Goal: Information Seeking & Learning: Stay updated

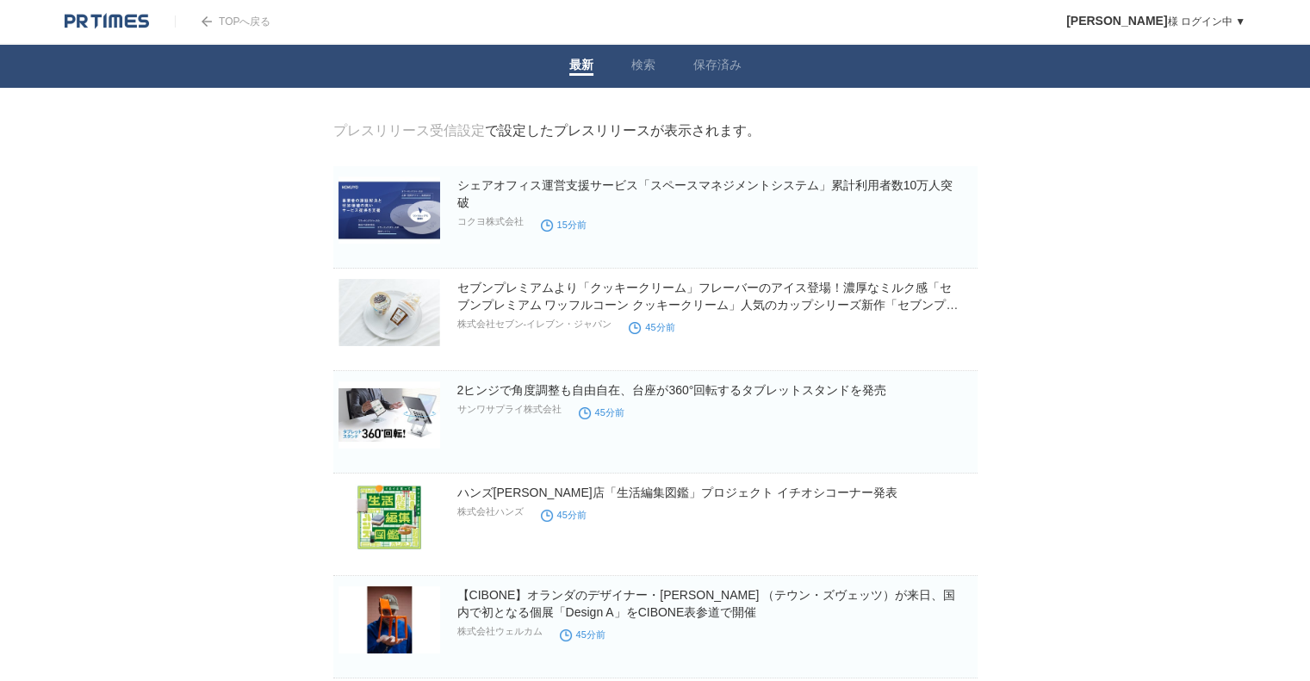
drag, startPoint x: 179, startPoint y: 151, endPoint x: 169, endPoint y: 339, distance: 188.9
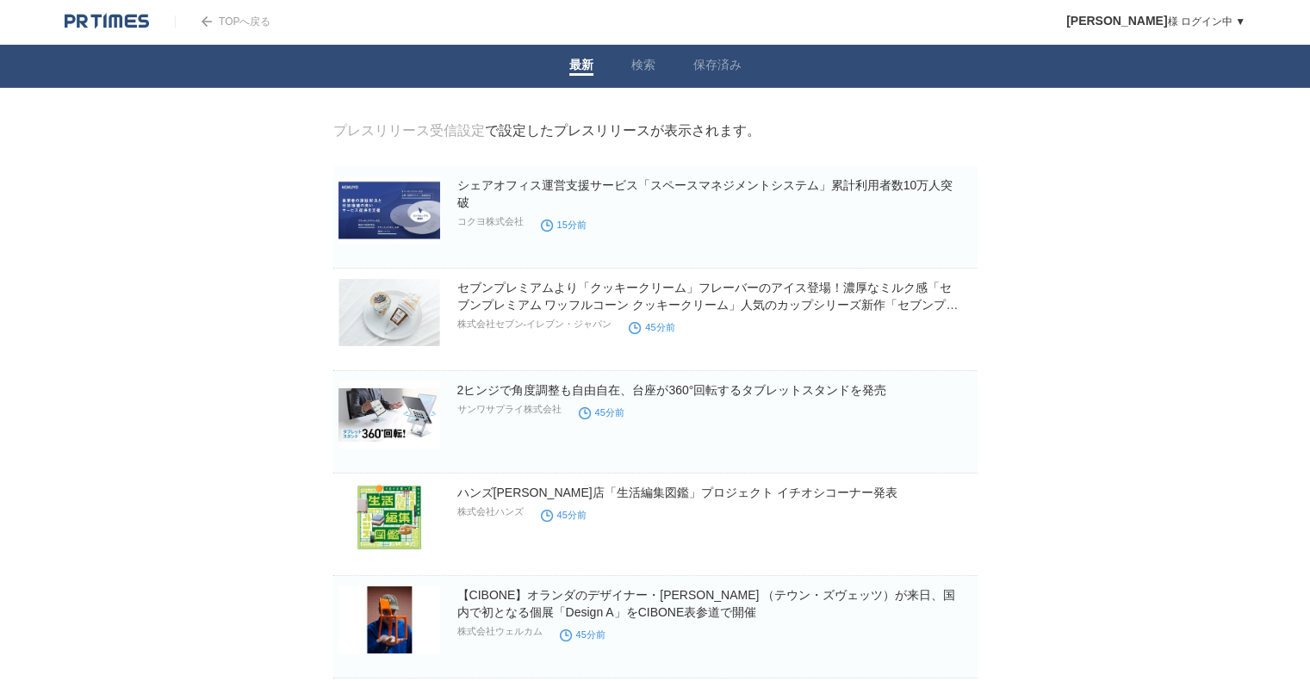
drag, startPoint x: 238, startPoint y: 147, endPoint x: 238, endPoint y: 445, distance: 297.2
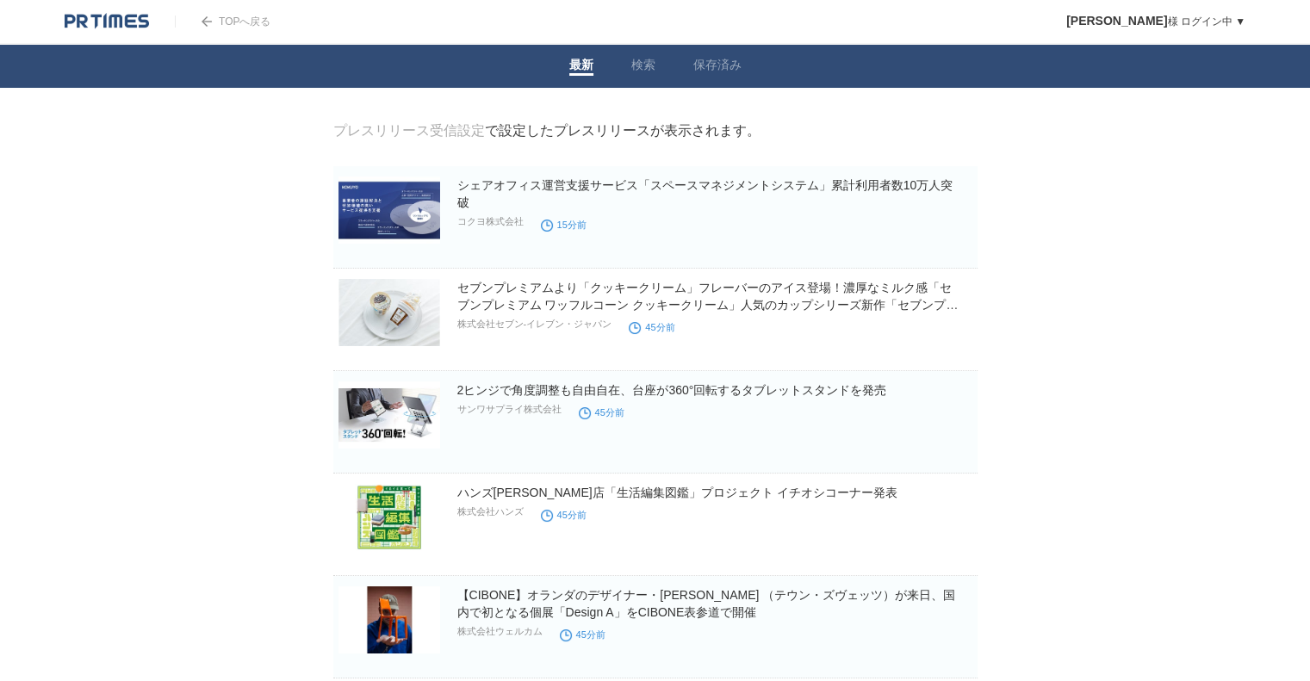
drag, startPoint x: 302, startPoint y: 191, endPoint x: 258, endPoint y: 426, distance: 238.4
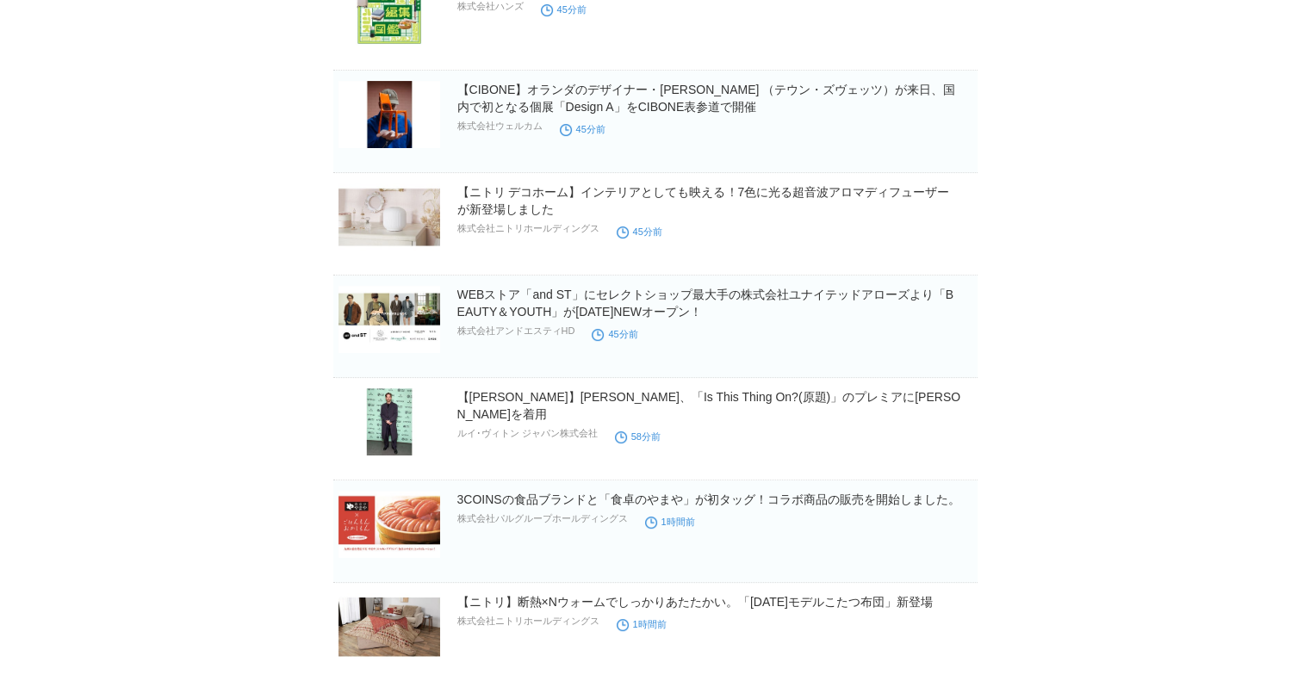
scroll to position [517, 0]
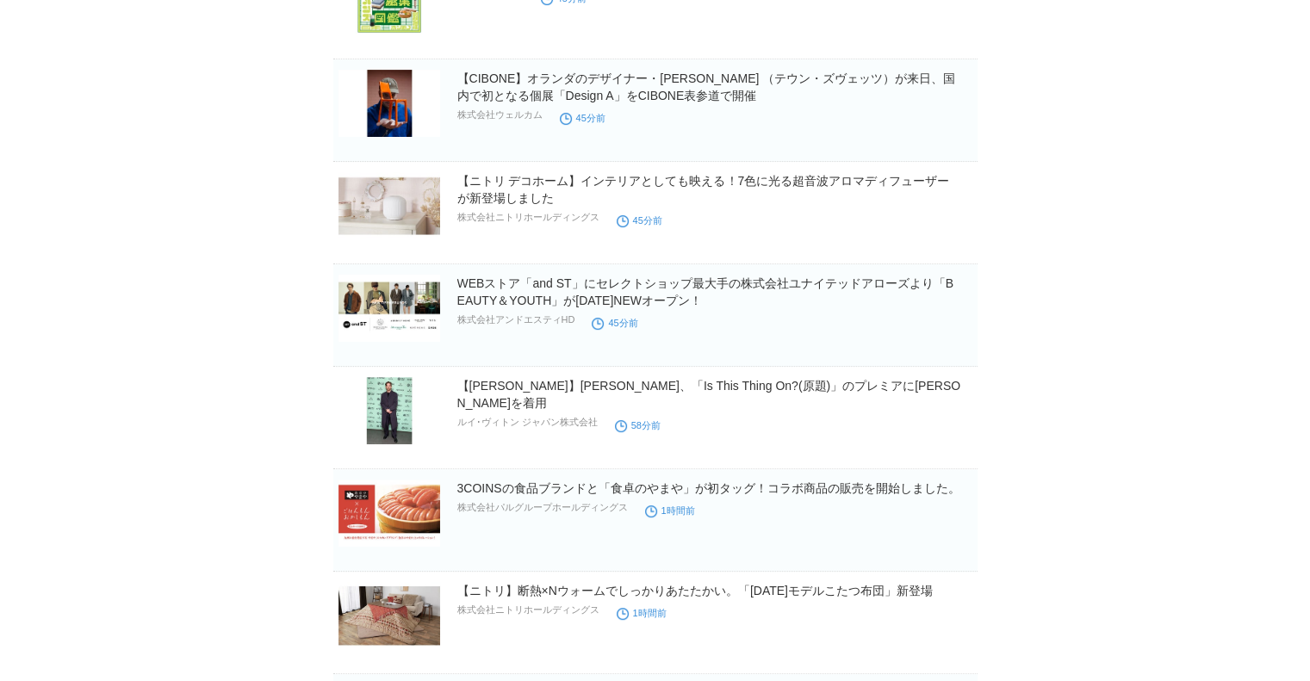
click at [288, 210] on body "TOPへ戻る [PERSON_NAME] ログイン中 ▼ プレスリリース受信設定 フォロー 除外リスト アカウント設定 閲覧履歴 退会手続き PR TIMES…" at bounding box center [655, 634] width 1310 height 2303
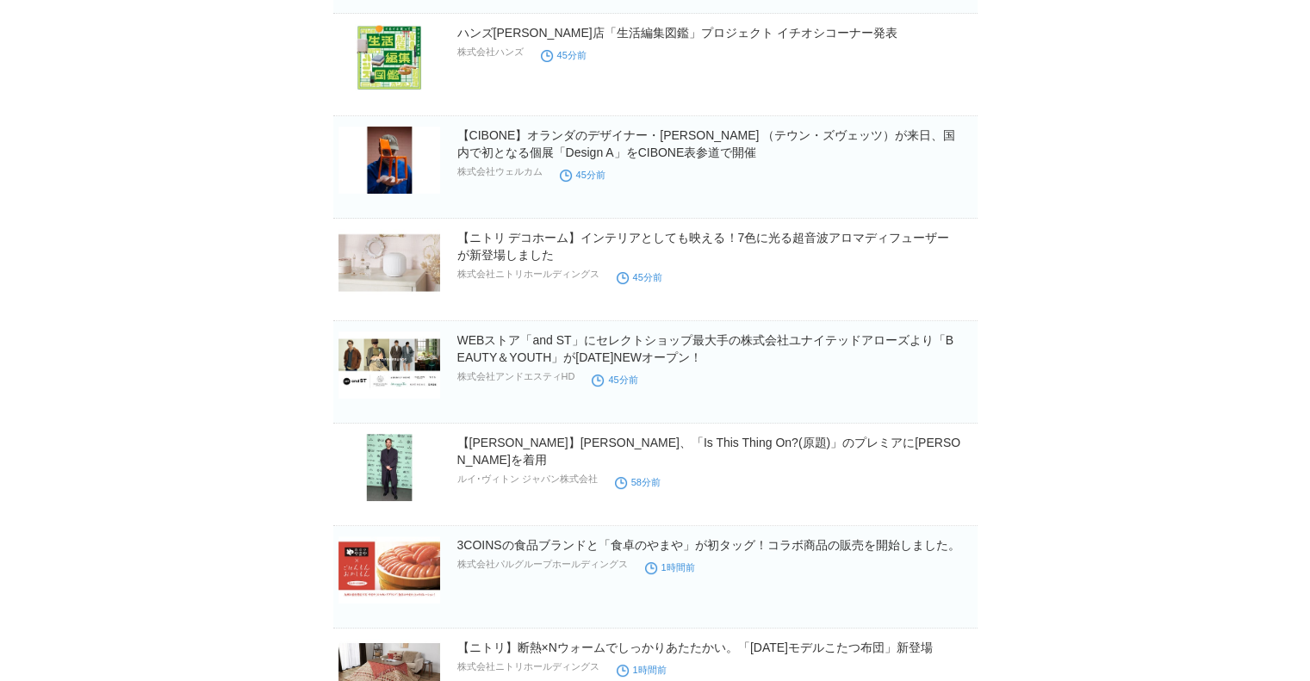
scroll to position [431, 0]
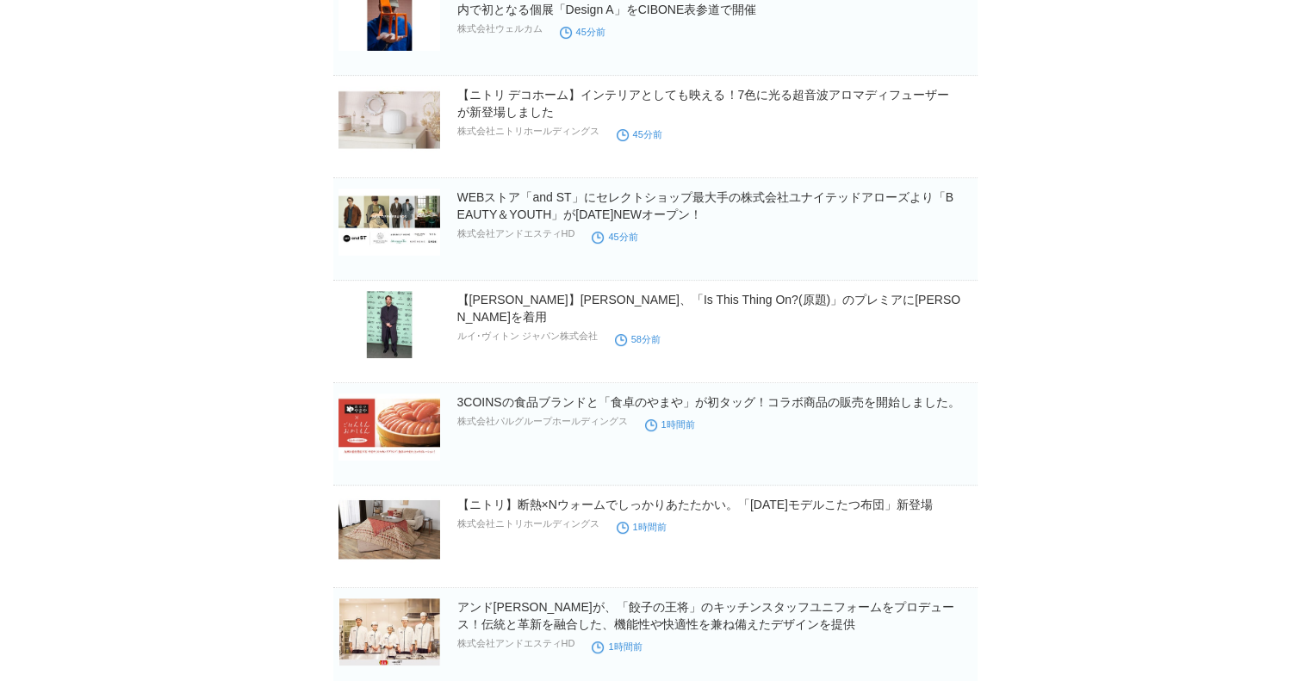
click at [289, 214] on body "TOPへ戻る [PERSON_NAME] ログイン中 ▼ プレスリリース受信設定 フォロー 除外リスト アカウント設定 閲覧履歴 退会手続き PR TIMES…" at bounding box center [655, 548] width 1310 height 2303
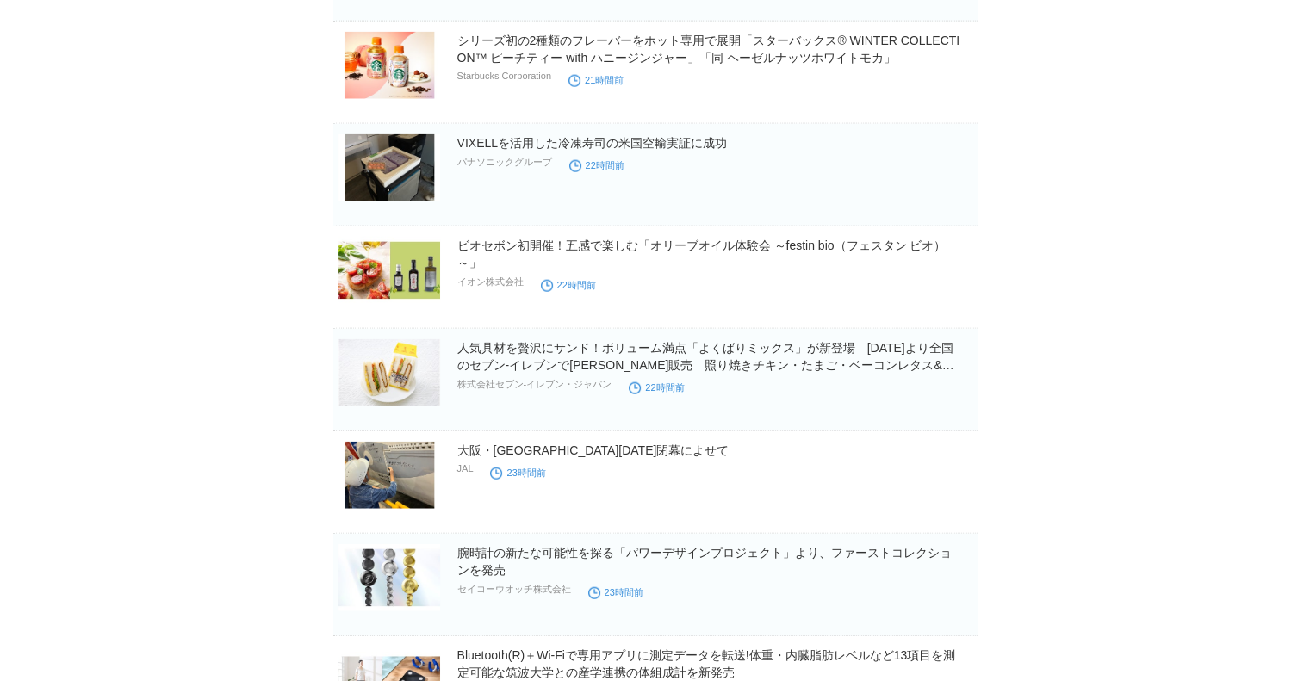
scroll to position [3927, 0]
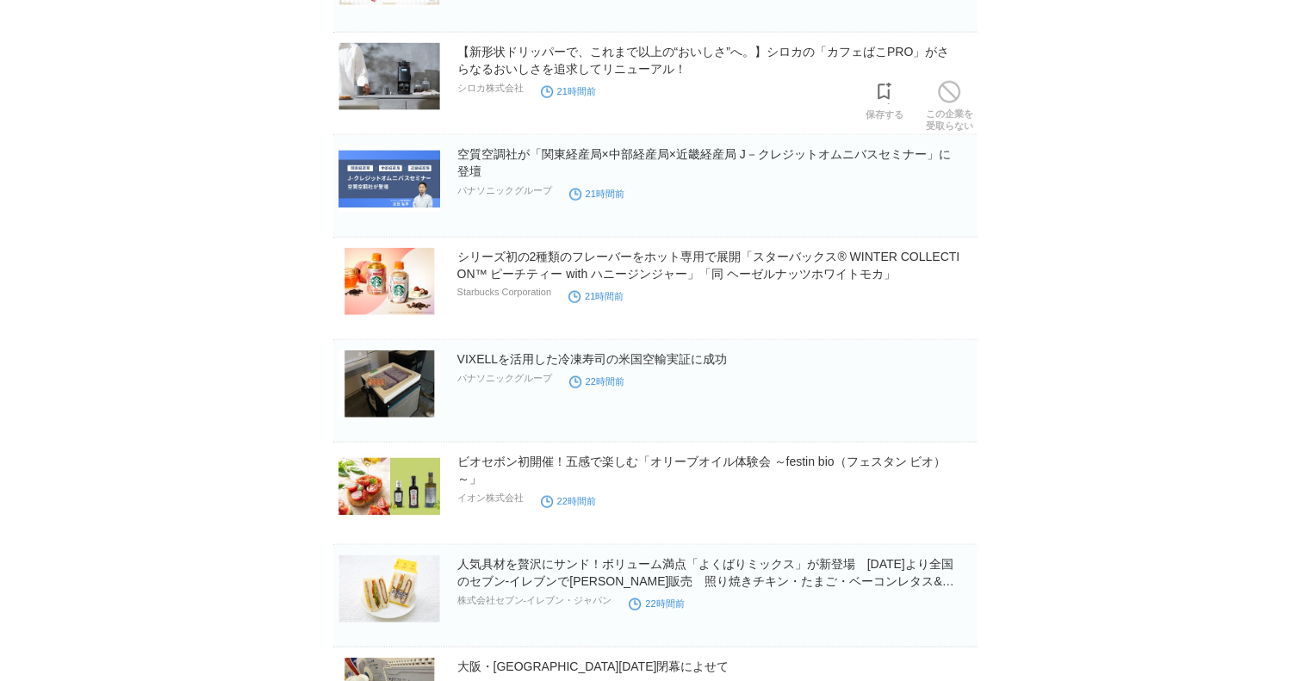
click at [391, 61] on img at bounding box center [390, 76] width 102 height 67
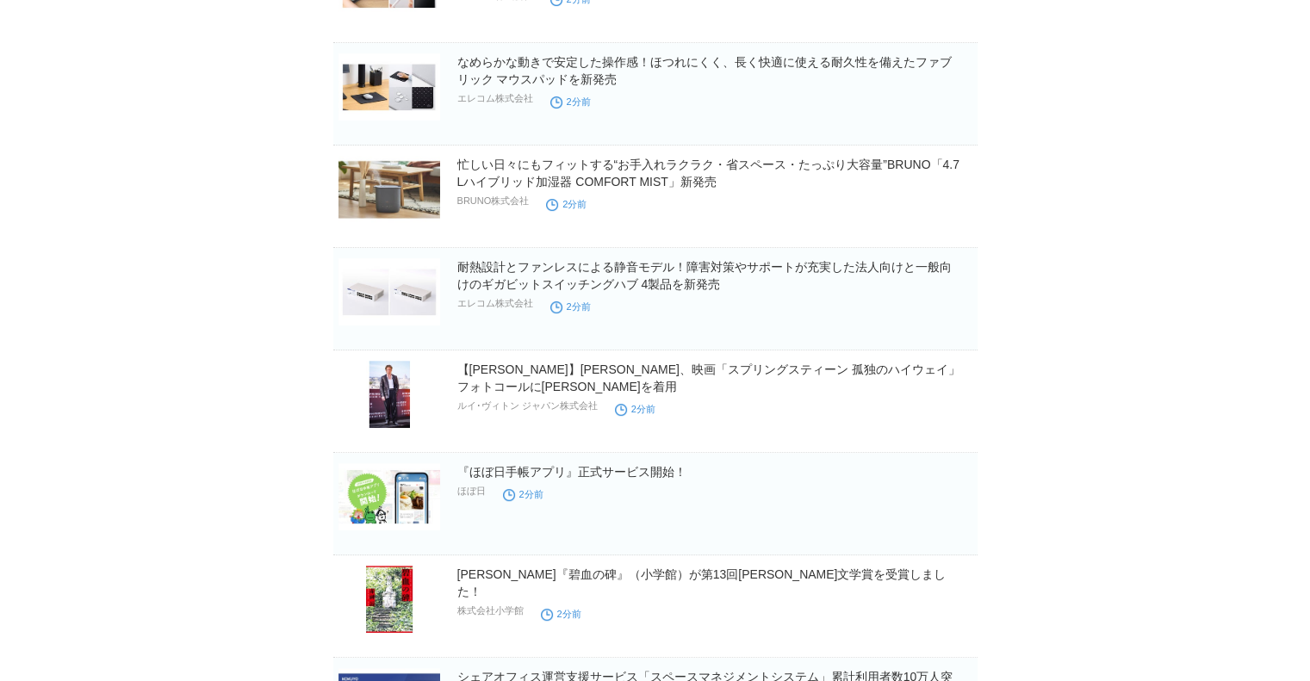
scroll to position [329, 0]
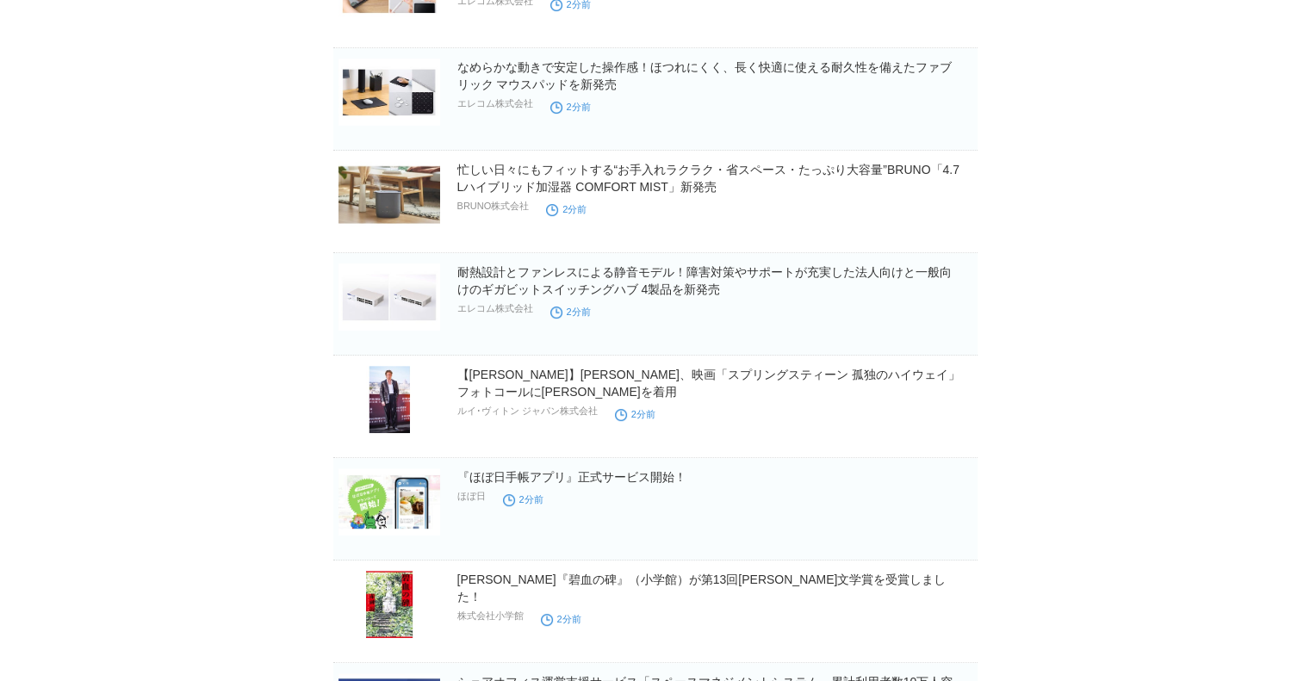
scroll to position [603, 0]
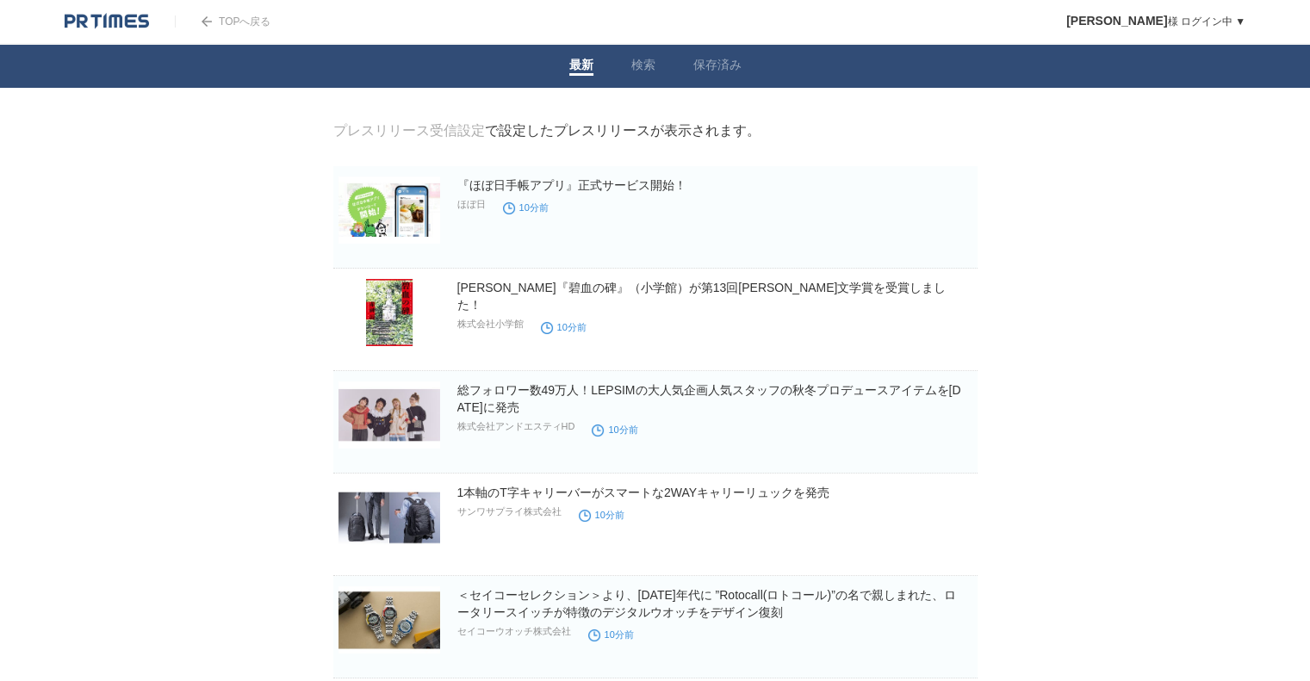
click at [387, 206] on img at bounding box center [390, 210] width 102 height 67
